Goal: Task Accomplishment & Management: Use online tool/utility

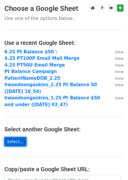
click at [16, 142] on link "Select..." at bounding box center [15, 141] width 22 height 9
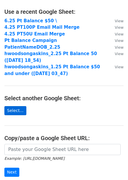
scroll to position [43, 0]
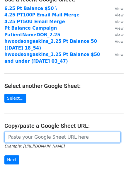
click at [21, 136] on input "url" at bounding box center [62, 136] width 116 height 11
paste input "https://docs.google.com/spreadsheets/d/1JOnV4CtyKKx4U4xceGpx28GriPImRVUCnOx4kZR…"
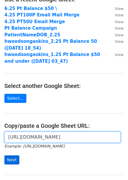
type input "https://docs.google.com/spreadsheets/d/1JOnV4CtyKKx4U4xceGpx28GriPImRVUCnOx4kZR…"
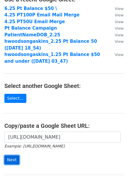
scroll to position [0, 0]
click at [15, 159] on input "Next" at bounding box center [11, 159] width 15 height 9
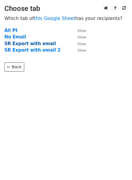
click at [19, 44] on strong "SR Export with email" at bounding box center [30, 43] width 52 height 5
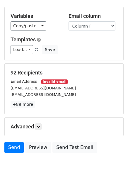
scroll to position [25, 0]
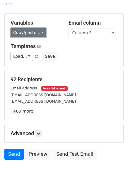
click at [30, 28] on link "Copy/paste..." at bounding box center [29, 32] width 36 height 9
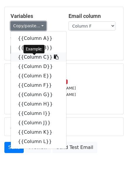
scroll to position [34, 0]
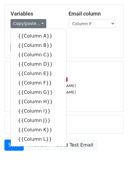
click at [71, 43] on div "Load... No templates saved Save" at bounding box center [64, 47] width 116 height 9
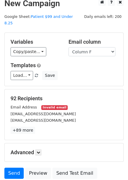
scroll to position [8, 0]
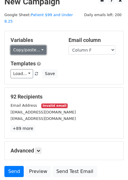
click at [39, 45] on link "Copy/paste..." at bounding box center [29, 49] width 36 height 9
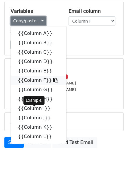
scroll to position [48, 0]
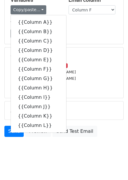
click at [73, 37] on form "Variables Copy/paste... {{Column A}} {{Column B}} {{Column C}} {{Column D}} {{C…" at bounding box center [63, 65] width 119 height 149
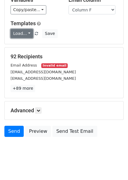
click at [25, 29] on link "Load..." at bounding box center [22, 33] width 23 height 9
click at [69, 20] on h5 "Templates" at bounding box center [64, 23] width 107 height 6
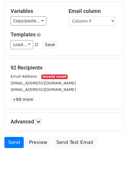
scroll to position [37, 0]
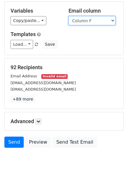
click at [87, 16] on select "Column A Column B Column C Column D Column E Column F Column G Column H Column …" at bounding box center [92, 20] width 47 height 9
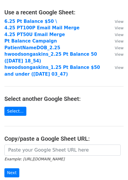
scroll to position [31, 0]
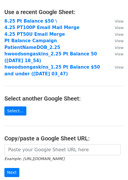
click at [20, 155] on form "Example: https://docs.google.com/spreadsheets/d/abc/edit Next" at bounding box center [63, 160] width 119 height 33
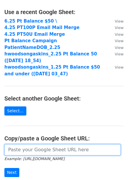
click at [20, 152] on input "url" at bounding box center [62, 149] width 116 height 11
paste input "[URL][DOMAIN_NAME]"
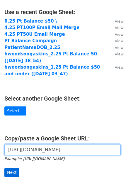
type input "[URL][DOMAIN_NAME]"
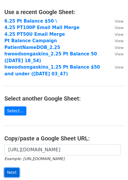
click at [14, 174] on input "Next" at bounding box center [11, 172] width 15 height 9
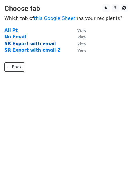
click at [24, 45] on strong "SR Export with email" at bounding box center [30, 43] width 52 height 5
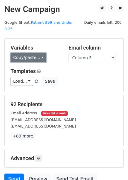
click at [26, 53] on link "Copy/paste..." at bounding box center [29, 57] width 36 height 9
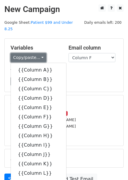
click at [35, 53] on link "Copy/paste..." at bounding box center [29, 57] width 36 height 9
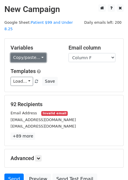
click at [35, 53] on link "Copy/paste..." at bounding box center [29, 57] width 36 height 9
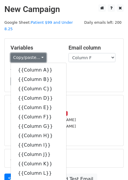
click at [39, 53] on link "Copy/paste..." at bounding box center [29, 57] width 36 height 9
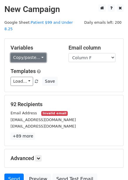
click at [39, 53] on link "Copy/paste..." at bounding box center [29, 57] width 36 height 9
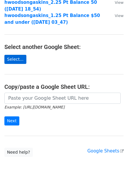
scroll to position [85, 0]
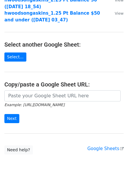
click at [96, 88] on main "Choose a Google Sheet Use one of the options below... Use a recent Google Sheet…" at bounding box center [64, 37] width 128 height 235
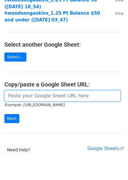
click at [95, 96] on input "url" at bounding box center [62, 95] width 116 height 11
paste input "https://docs.google.com/spreadsheets/d/1JOnV4CtyKKx4U4xceGpx28GriPImRVUCnOx4kZR…"
type input "https://docs.google.com/spreadsheets/d/1JOnV4CtyKKx4U4xceGpx28GriPImRVUCnOx4kZR…"
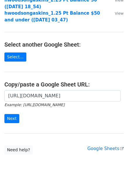
click at [19, 119] on form "https://docs.google.com/spreadsheets/d/1JOnV4CtyKKx4U4xceGpx28GriPImRVUCnOx4kZR…" at bounding box center [63, 106] width 119 height 33
click at [9, 117] on input "Next" at bounding box center [11, 118] width 15 height 9
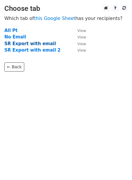
click at [26, 45] on strong "SR Export with email" at bounding box center [30, 43] width 52 height 5
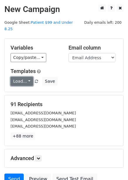
click at [25, 78] on link "Load..." at bounding box center [22, 81] width 23 height 9
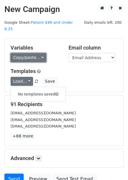
click at [31, 53] on link "Copy/paste..." at bounding box center [29, 57] width 36 height 9
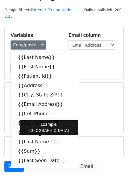
scroll to position [15, 0]
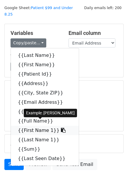
click at [61, 128] on icon at bounding box center [63, 130] width 5 height 5
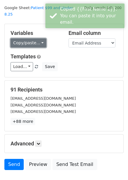
click at [38, 38] on link "Copy/paste..." at bounding box center [29, 42] width 36 height 9
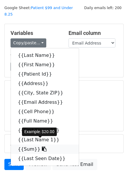
click at [42, 146] on icon at bounding box center [44, 148] width 5 height 5
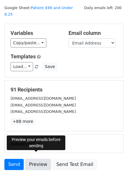
click at [41, 159] on link "Preview" at bounding box center [38, 164] width 26 height 11
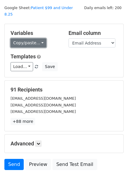
click at [37, 38] on link "Copy/paste..." at bounding box center [29, 42] width 36 height 9
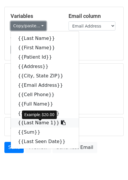
scroll to position [33, 0]
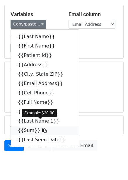
click at [42, 128] on icon at bounding box center [44, 130] width 5 height 5
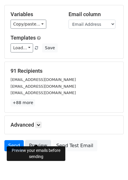
click at [30, 140] on link "Preview" at bounding box center [38, 145] width 26 height 11
click at [31, 140] on link "Preview" at bounding box center [38, 145] width 26 height 11
click at [34, 140] on link "Preview" at bounding box center [38, 145] width 26 height 11
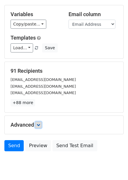
click at [38, 121] on link at bounding box center [38, 124] width 6 height 6
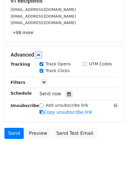
scroll to position [105, 0]
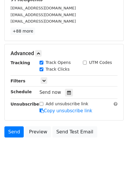
click at [43, 78] on div "Only include spreadsheet rows that match the following filters:" at bounding box center [78, 81] width 87 height 7
click at [45, 77] on link at bounding box center [44, 80] width 6 height 6
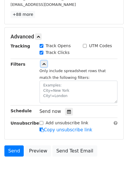
scroll to position [122, 0]
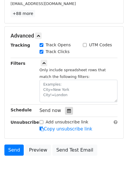
click at [66, 107] on div at bounding box center [69, 111] width 8 height 8
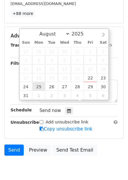
type input "2025-08-25 12:00"
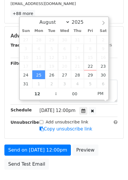
click at [61, 163] on div "Send on Aug 25 at 12:00pm Preview Send Test Email" at bounding box center [64, 158] width 128 height 28
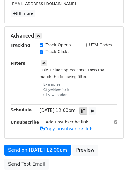
click at [85, 109] on icon at bounding box center [83, 111] width 4 height 4
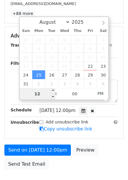
click at [41, 96] on input "12" at bounding box center [38, 94] width 36 height 12
type input "11"
type input "2025-08-25 11:00"
click at [100, 94] on span "PM" at bounding box center [101, 94] width 16 height 12
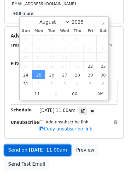
click at [58, 146] on link "Send on Aug 25 at 11:00am" at bounding box center [37, 149] width 66 height 11
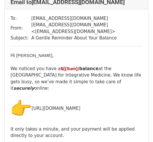
scroll to position [47, 0]
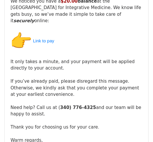
scroll to position [115, 0]
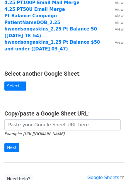
scroll to position [81, 0]
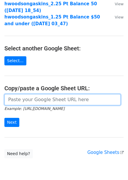
click at [39, 99] on input "url" at bounding box center [62, 99] width 116 height 11
paste input "[URL][DOMAIN_NAME]"
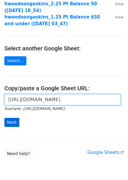
type input "[URL][DOMAIN_NAME]"
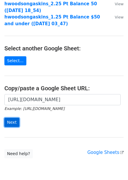
click at [16, 122] on input "Next" at bounding box center [11, 122] width 15 height 9
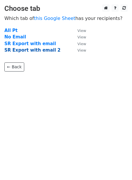
click at [28, 52] on strong "SR Export with email 2" at bounding box center [32, 49] width 56 height 5
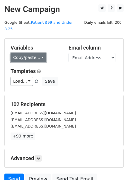
click at [29, 53] on link "Copy/paste..." at bounding box center [29, 57] width 36 height 9
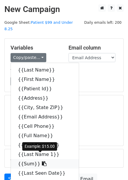
click at [31, 159] on link "{{Sum}}" at bounding box center [45, 163] width 68 height 9
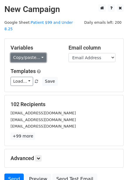
click at [19, 53] on link "Copy/paste..." at bounding box center [29, 57] width 36 height 9
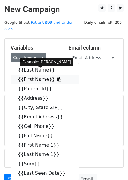
click at [23, 75] on link "{{First Name}}" at bounding box center [45, 79] width 68 height 9
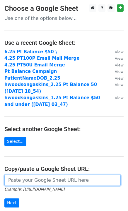
click at [61, 179] on input "url" at bounding box center [62, 180] width 116 height 11
paste input "[URL][DOMAIN_NAME]"
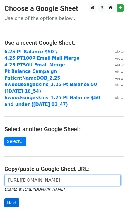
type input "[URL][DOMAIN_NAME]"
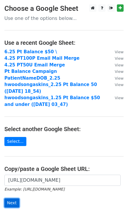
click at [13, 203] on input "Next" at bounding box center [11, 202] width 15 height 9
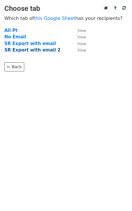
click at [23, 50] on strong "SR Export with email 2" at bounding box center [32, 49] width 56 height 5
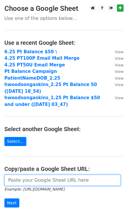
click at [16, 185] on input "url" at bounding box center [62, 180] width 116 height 11
paste input "https://docs.google.com/spreadsheets/d/1JOnV4CtyKKx4U4xceGpx28GriPImRVUCnOx4kZR…"
type input "https://docs.google.com/spreadsheets/d/1JOnV4CtyKKx4U4xceGpx28GriPImRVUCnOx4kZR…"
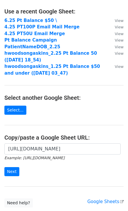
scroll to position [37, 0]
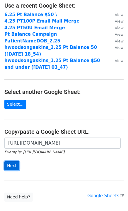
click at [15, 166] on input "Next" at bounding box center [11, 165] width 15 height 9
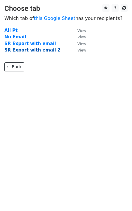
click at [22, 50] on strong "SR Export with email 2" at bounding box center [32, 49] width 56 height 5
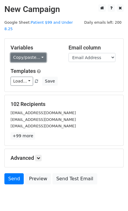
click at [25, 53] on link "Copy/paste..." at bounding box center [29, 57] width 36 height 9
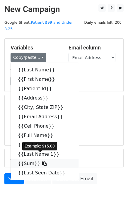
click at [42, 161] on icon at bounding box center [44, 163] width 5 height 5
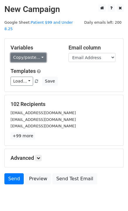
click at [25, 53] on link "Copy/paste..." at bounding box center [29, 57] width 36 height 9
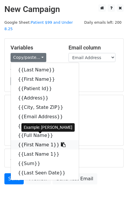
click at [61, 142] on icon at bounding box center [63, 144] width 5 height 5
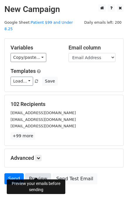
click at [38, 173] on link "Preview" at bounding box center [38, 178] width 26 height 11
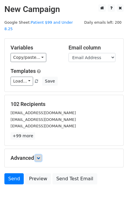
click at [39, 156] on icon at bounding box center [39, 158] width 4 height 4
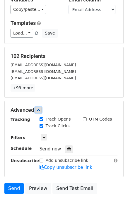
scroll to position [63, 0]
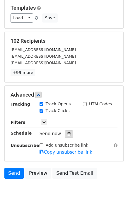
click at [67, 132] on icon at bounding box center [69, 134] width 4 height 4
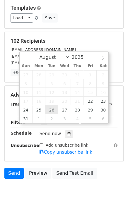
type input "2025-08-26 12:00"
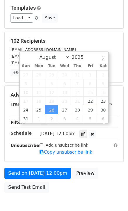
scroll to position [0, 0]
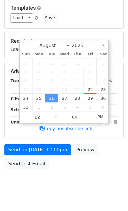
click at [67, 160] on form "Variables Copy/paste... {{Last Name}} {{First Name}} {{Patient Id}} {{Address}}…" at bounding box center [63, 73] width 119 height 197
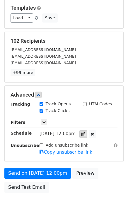
click at [85, 132] on icon at bounding box center [83, 134] width 4 height 4
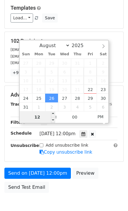
click at [44, 118] on input "12" at bounding box center [38, 117] width 36 height 12
type input "11"
type input "2025-08-26 11:00"
click at [101, 119] on span "AM" at bounding box center [101, 117] width 16 height 12
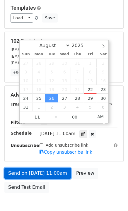
click at [59, 168] on link "Send on Aug 26 at 11:00am" at bounding box center [37, 173] width 66 height 11
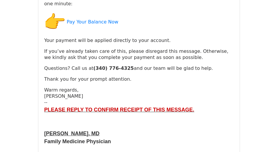
scroll to position [116, 0]
